Goal: Task Accomplishment & Management: Use online tool/utility

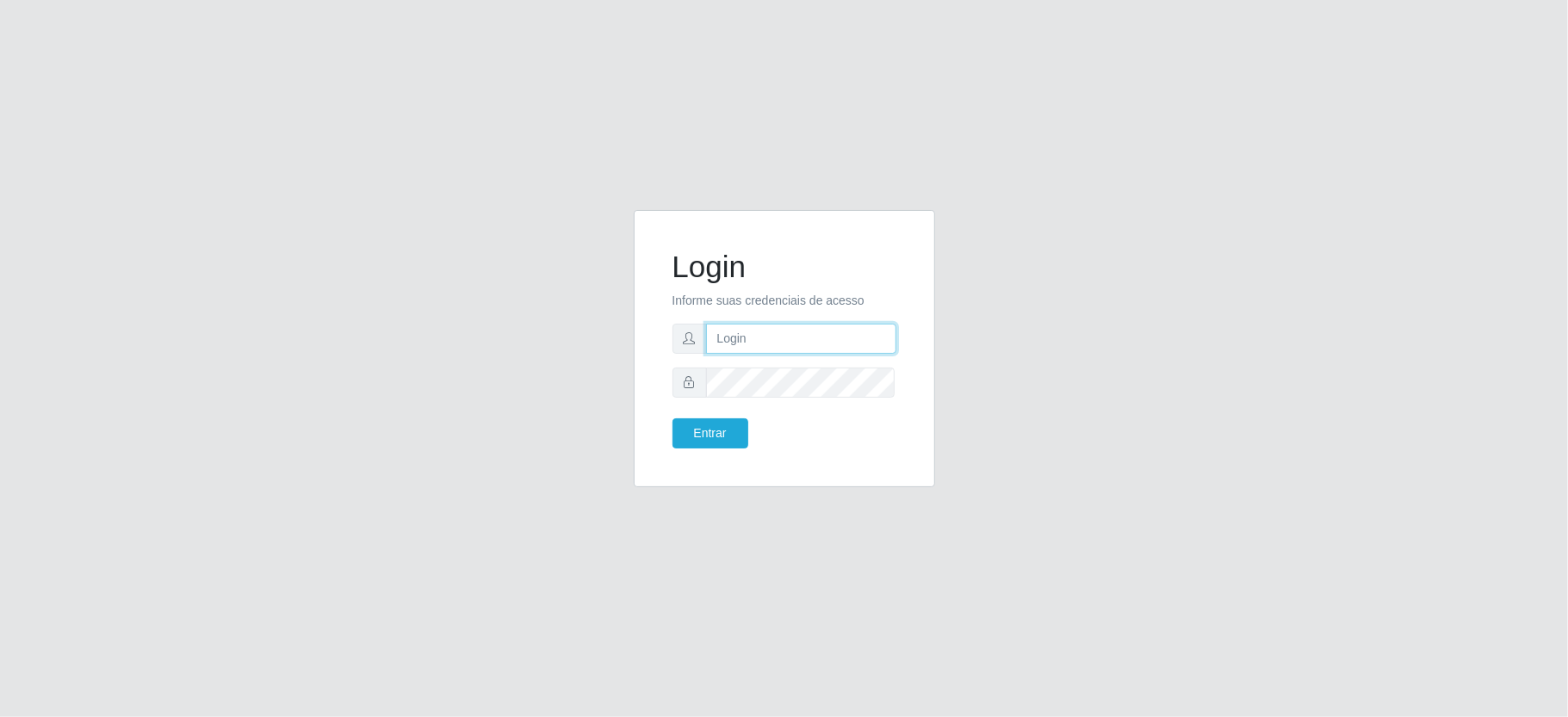
click at [861, 347] on input "text" at bounding box center [801, 338] width 190 height 31
type input "aislan@ideal"
click at [673, 419] on button "Entrar" at bounding box center [711, 434] width 76 height 31
click at [724, 427] on button "Entrar" at bounding box center [711, 434] width 76 height 31
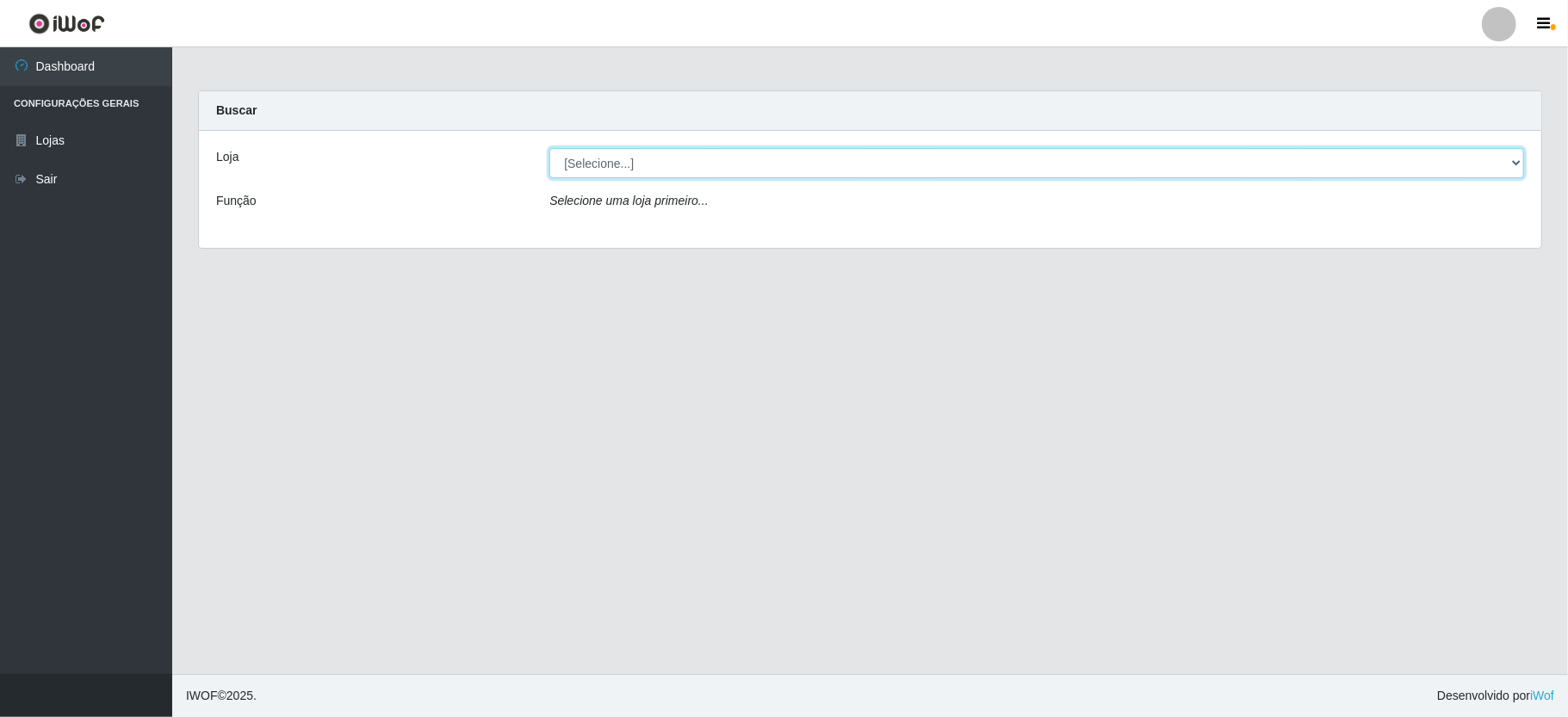
click at [656, 170] on select "[Selecione...] Ideal - Conceição" at bounding box center [1037, 163] width 975 height 31
select select "231"
click at [550, 148] on select "[Selecione...] Ideal - Conceição" at bounding box center [1037, 163] width 975 height 31
